Goal: Go to known website: Go to known website

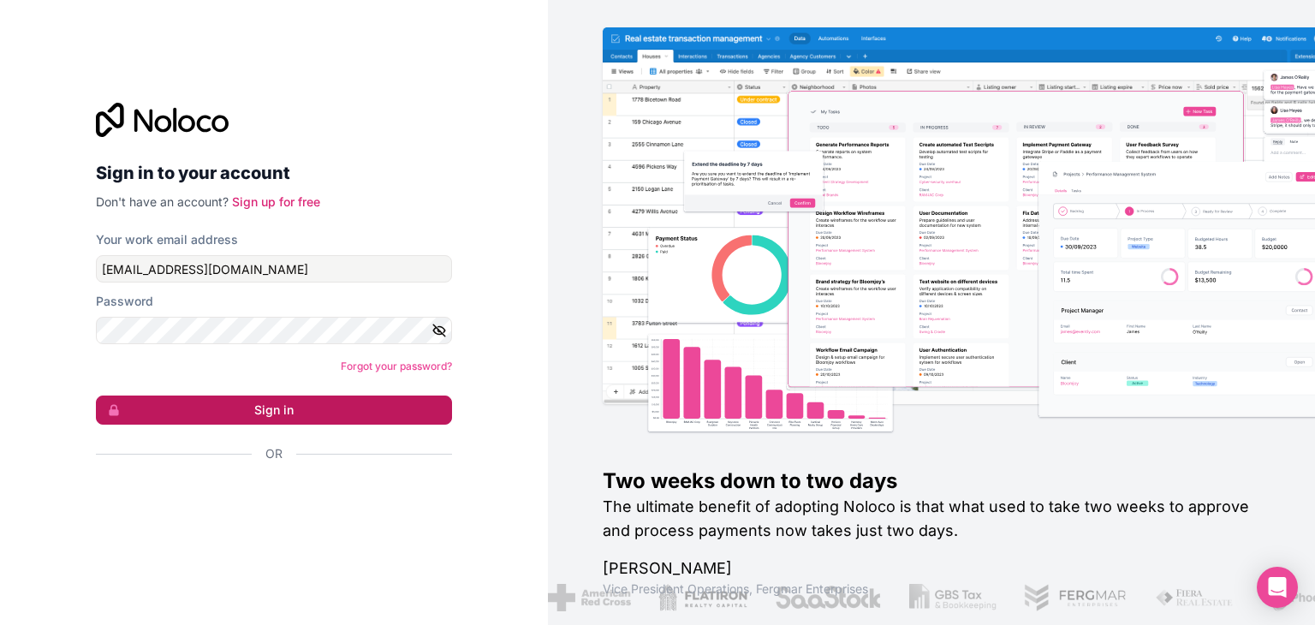
click at [280, 408] on button "Sign in" at bounding box center [274, 409] width 356 height 29
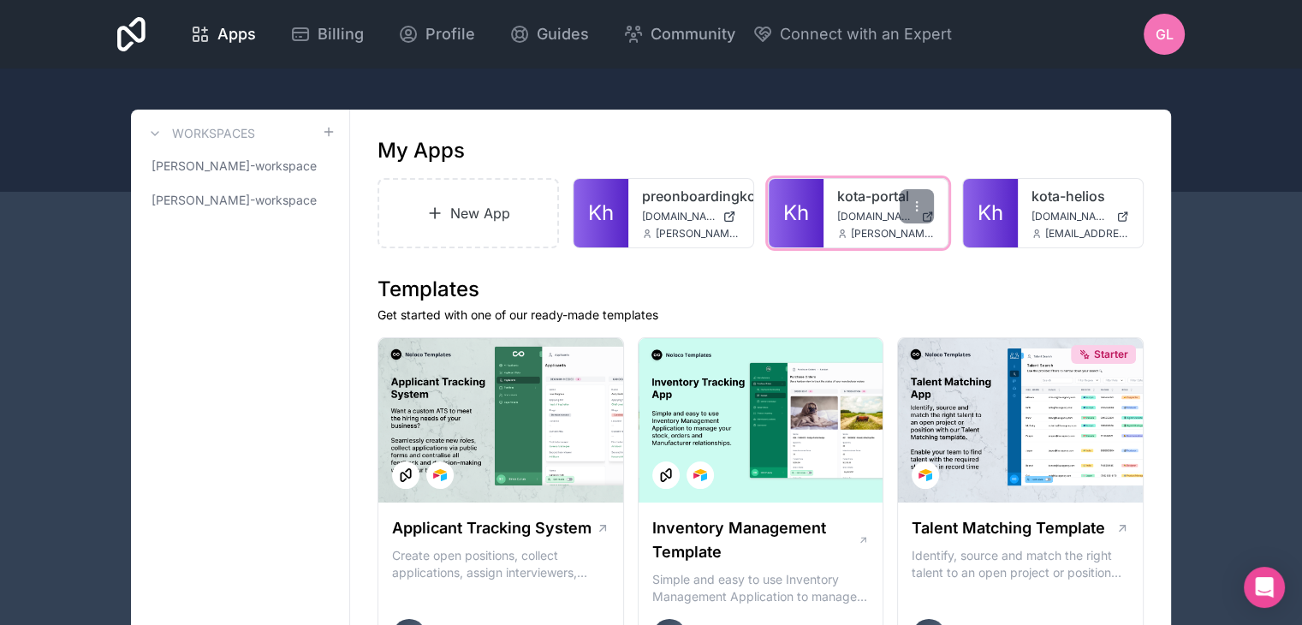
click at [862, 218] on span "hub.kota.io" at bounding box center [876, 217] width 78 height 14
